Goal: Navigation & Orientation: Find specific page/section

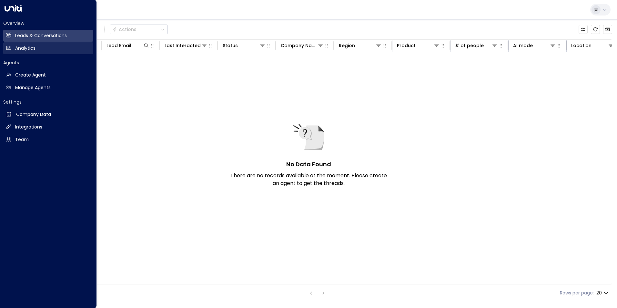
click at [17, 48] on h2 "Analytics" at bounding box center [25, 48] width 20 height 7
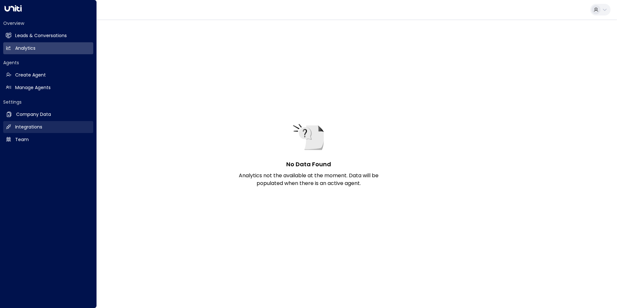
click at [24, 129] on h2 "Integrations" at bounding box center [28, 127] width 27 height 7
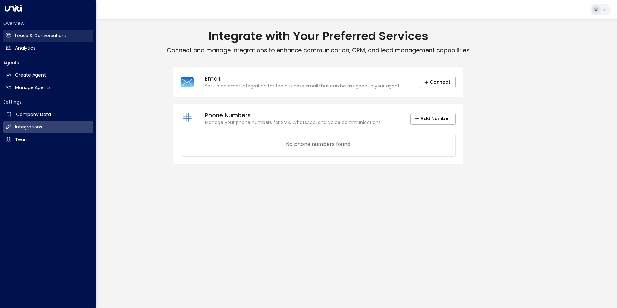
click at [24, 31] on link "Leads & Conversations Leads & Conversations" at bounding box center [48, 36] width 90 height 12
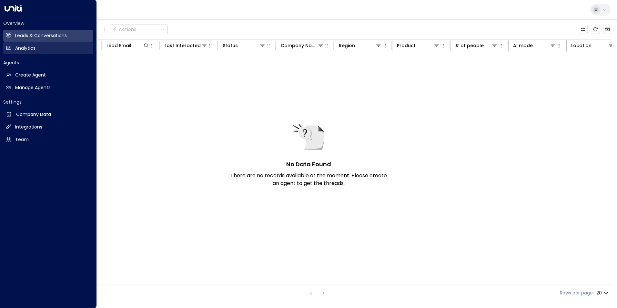
click at [13, 47] on link "Analytics Analytics" at bounding box center [48, 48] width 90 height 12
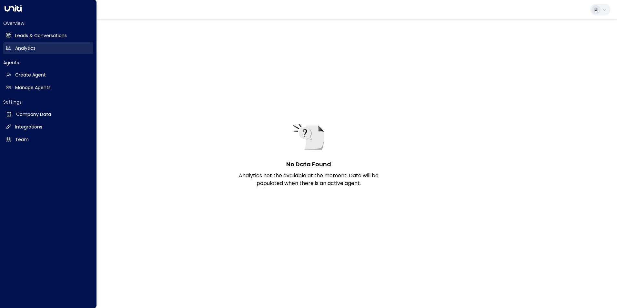
click at [42, 48] on link "Analytics Analytics" at bounding box center [48, 48] width 90 height 12
